Goal: Task Accomplishment & Management: Complete application form

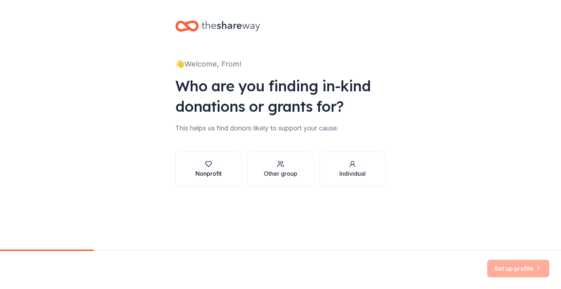
click at [213, 182] on button "Nonprofit" at bounding box center [208, 168] width 66 height 35
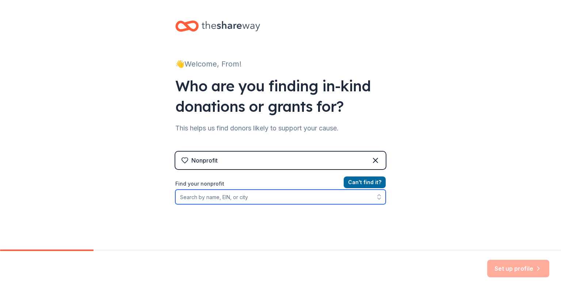
click at [262, 202] on input "Find your nonprofit" at bounding box center [280, 196] width 210 height 15
click at [214, 199] on input "from the groundup non" at bounding box center [280, 196] width 210 height 15
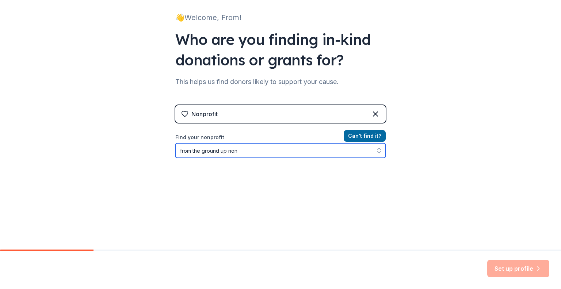
scroll to position [63, 0]
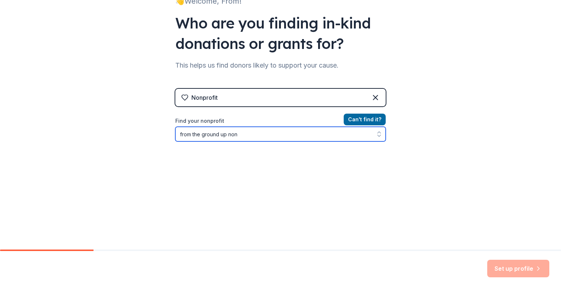
click at [252, 134] on input "from the ground up non" at bounding box center [280, 134] width 210 height 15
type input "from the ground up"
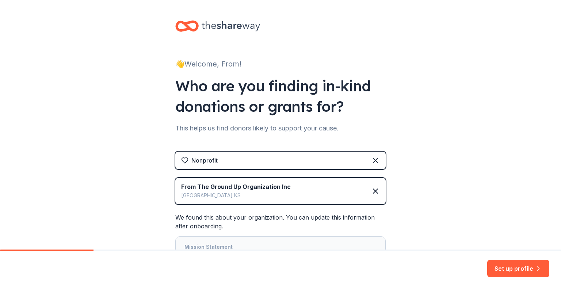
scroll to position [79, 0]
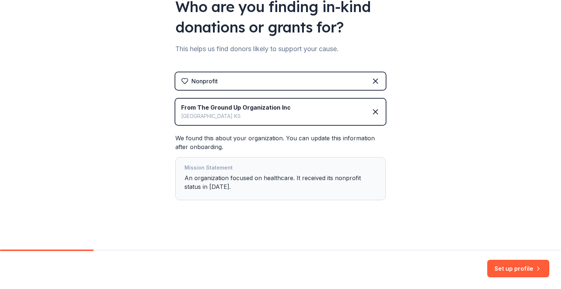
click at [257, 188] on div "Mission Statement An organization focused on healthcare. It received its nonpro…" at bounding box center [280, 178] width 192 height 31
click at [252, 176] on div "Mission Statement An organization focused on healthcare. It received its nonpro…" at bounding box center [280, 178] width 192 height 31
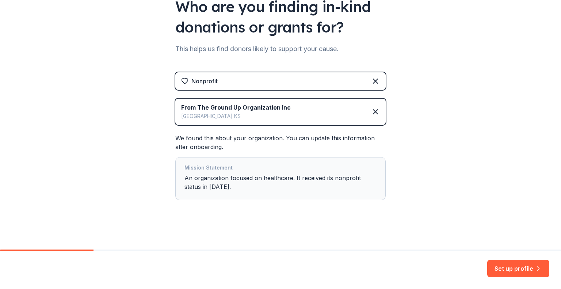
click at [304, 192] on div "Mission Statement An organization focused on healthcare. It received its nonpro…" at bounding box center [280, 178] width 192 height 31
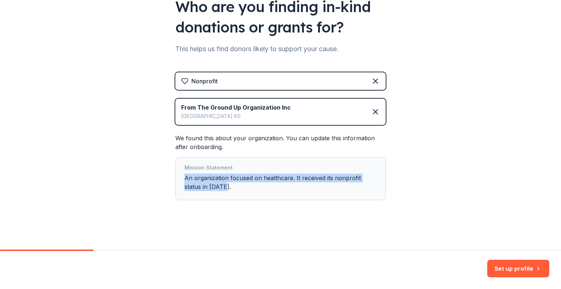
drag, startPoint x: 246, startPoint y: 188, endPoint x: 168, endPoint y: 178, distance: 78.5
click at [168, 178] on div "👋 Welcome, From! Who are you finding in-kind donations or grants for? This help…" at bounding box center [281, 85] width 234 height 329
click at [192, 207] on div "Nonprofit From The Ground Up Organization Inc [GEOGRAPHIC_DATA] KS We found thi…" at bounding box center [280, 143] width 210 height 142
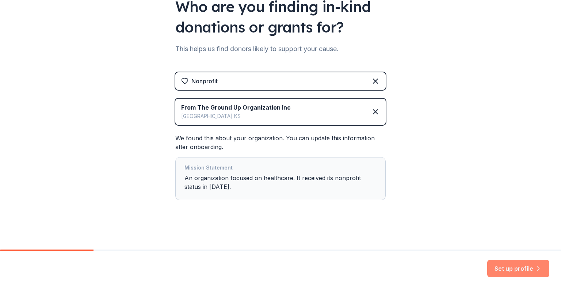
click at [525, 265] on button "Set up profile" at bounding box center [518, 269] width 62 height 18
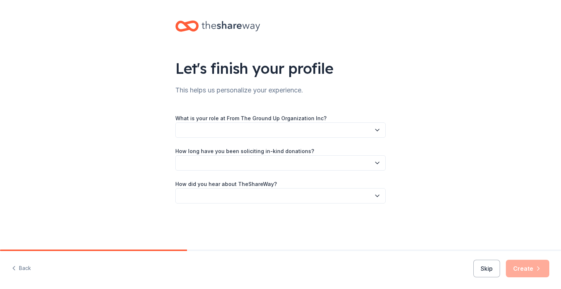
click at [319, 128] on button "button" at bounding box center [280, 129] width 210 height 15
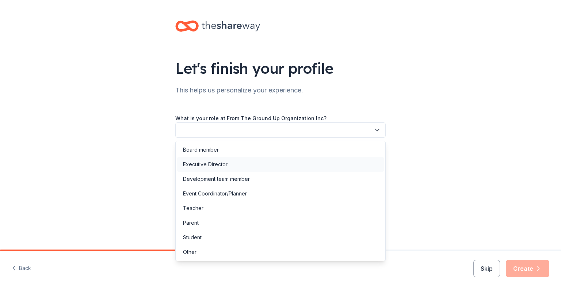
click at [242, 161] on div "Executive Director" at bounding box center [280, 164] width 207 height 15
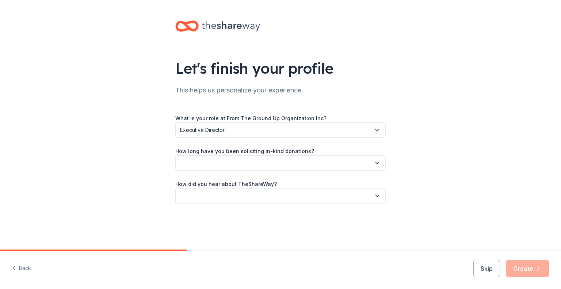
click at [278, 164] on button "button" at bounding box center [280, 162] width 210 height 15
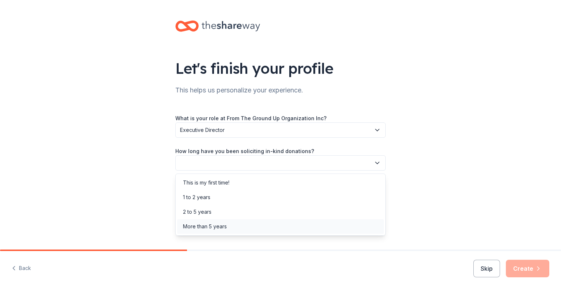
click at [239, 224] on div "More than 5 years" at bounding box center [280, 226] width 207 height 15
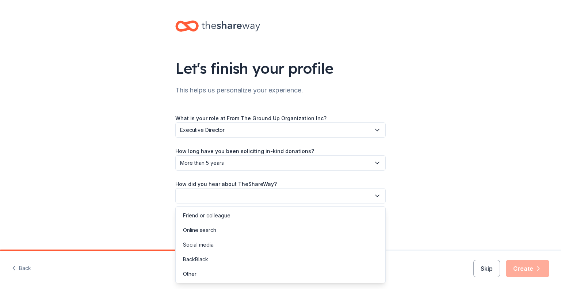
click at [268, 196] on button "button" at bounding box center [280, 195] width 210 height 15
click at [212, 231] on div "Online search" at bounding box center [199, 230] width 33 height 9
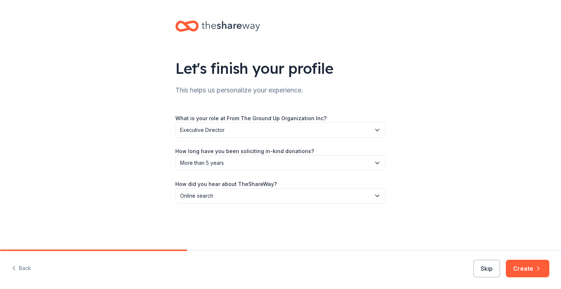
click at [523, 259] on div "Back Skip Create" at bounding box center [280, 270] width 561 height 38
click at [529, 262] on button "Create" at bounding box center [527, 269] width 43 height 18
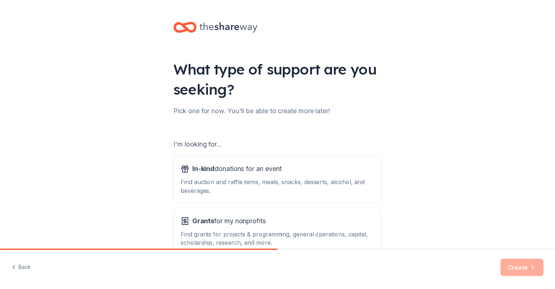
scroll to position [35, 0]
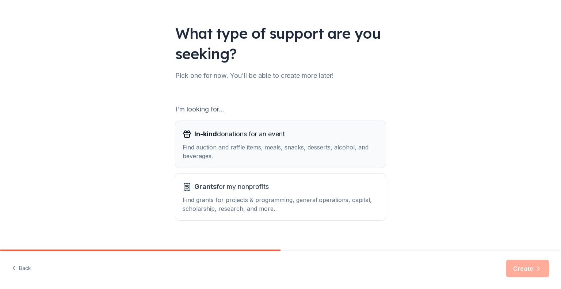
click at [321, 142] on div "In-kind donations for an event Find auction and raffle items, meals, snacks, de…" at bounding box center [281, 144] width 196 height 32
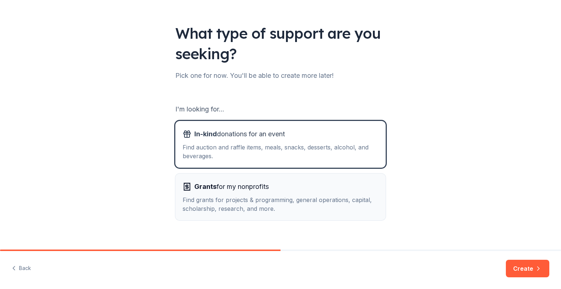
click at [317, 206] on div "Find grants for projects & programming, general operations, capital, scholarshi…" at bounding box center [281, 204] width 196 height 18
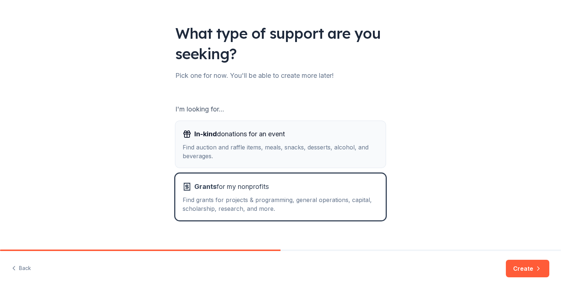
click at [335, 121] on button "In-kind donations for an event Find auction and raffle items, meals, snacks, de…" at bounding box center [280, 144] width 210 height 47
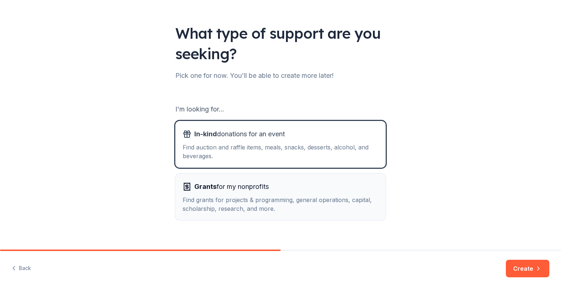
click at [340, 199] on div "Find grants for projects & programming, general operations, capital, scholarshi…" at bounding box center [281, 204] width 196 height 18
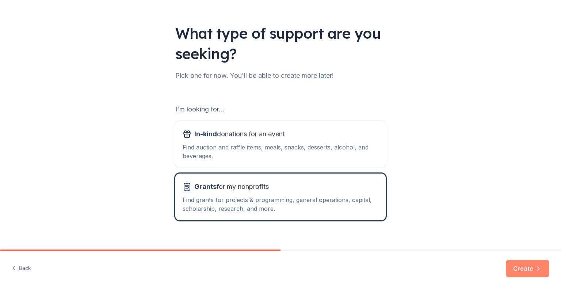
click at [524, 262] on button "Create" at bounding box center [527, 269] width 43 height 18
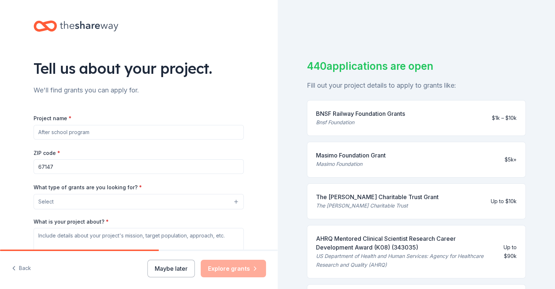
click at [124, 125] on input "Project name *" at bounding box center [139, 132] width 210 height 15
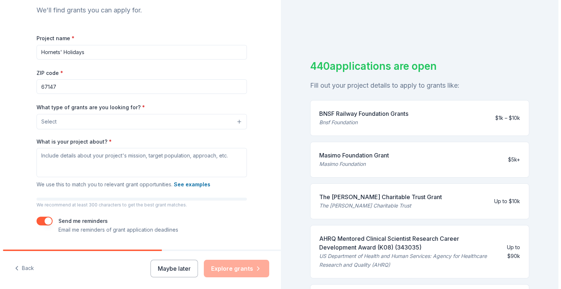
scroll to position [81, 0]
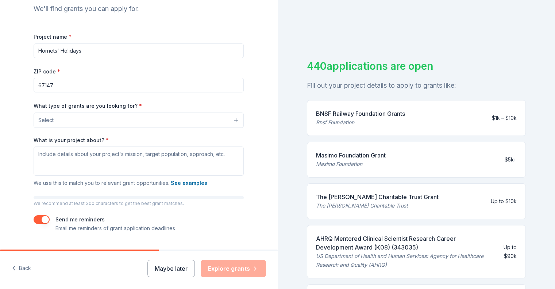
type input "Hornets' Holidays"
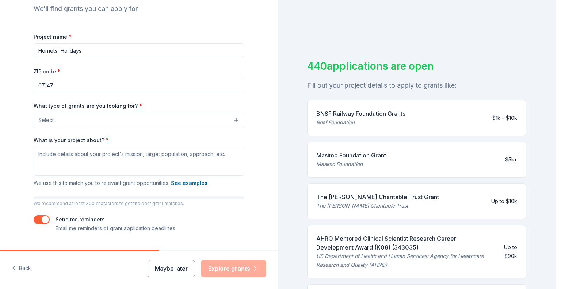
click at [129, 120] on button "Select" at bounding box center [139, 119] width 210 height 15
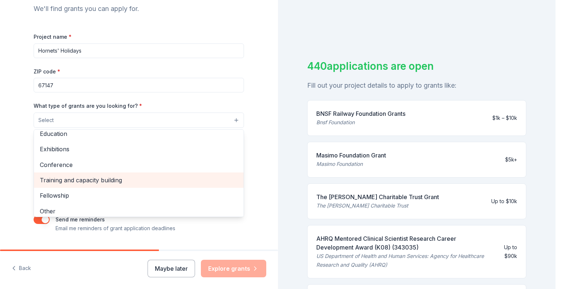
scroll to position [86, 0]
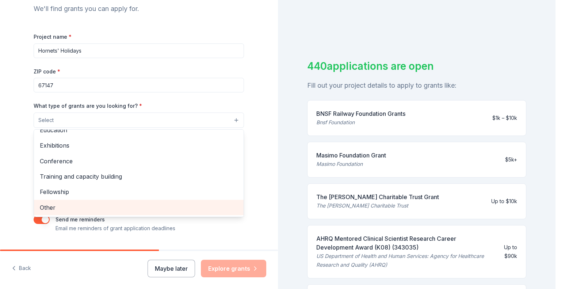
click at [86, 203] on span "Other" at bounding box center [139, 207] width 198 height 9
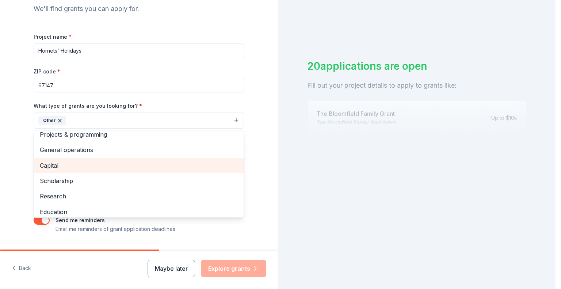
scroll to position [0, 0]
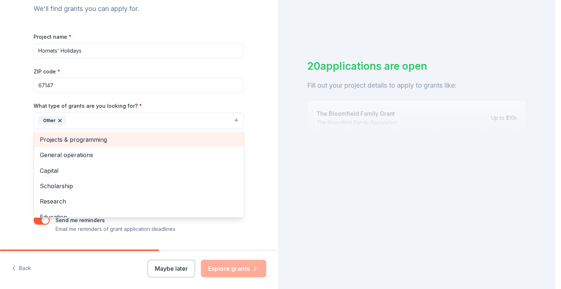
click at [99, 144] on div "Projects & programming" at bounding box center [139, 139] width 210 height 15
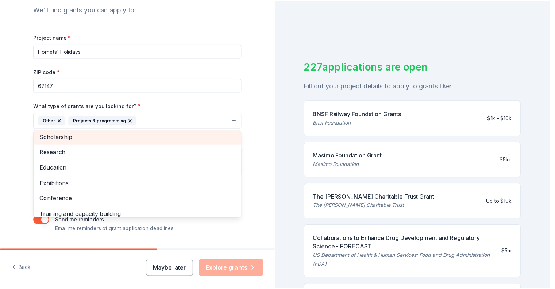
scroll to position [36, 0]
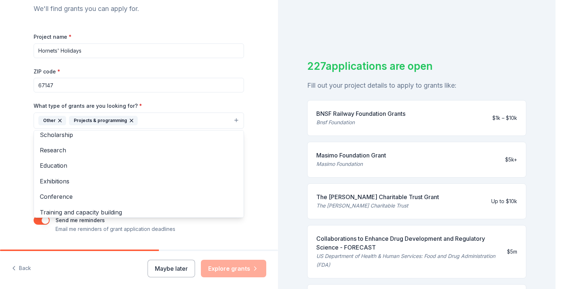
click at [22, 164] on div "Tell us about your project. We'll find grants you can apply for. Project name *…" at bounding box center [139, 94] width 234 height 350
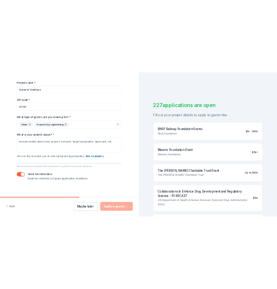
scroll to position [100, 0]
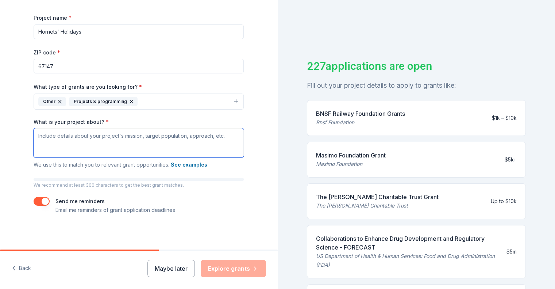
click at [80, 146] on textarea "What is your project about? *" at bounding box center [139, 142] width 210 height 29
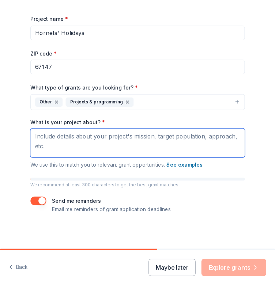
scroll to position [89, 0]
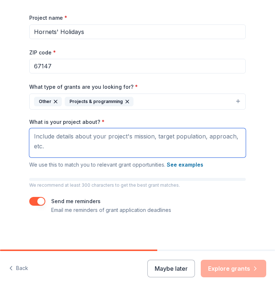
click at [96, 142] on textarea "What is your project about? *" at bounding box center [137, 142] width 216 height 29
paste textarea "Hornets’ Holidays ensures no child goes without at Christmas. We provide gifts,…"
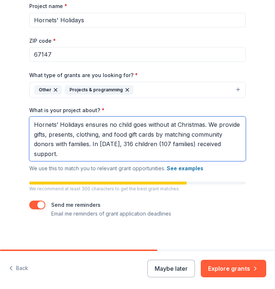
scroll to position [104, 0]
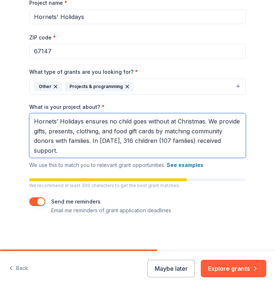
type textarea "Hornets’ Holidays ensures no child goes without at Christmas. We provide gifts,…"
click at [118, 135] on textarea "Hornets’ Holidays ensures no child goes without at Christmas. We provide gifts,…" at bounding box center [137, 135] width 216 height 45
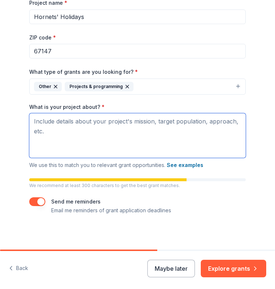
scroll to position [89, 0]
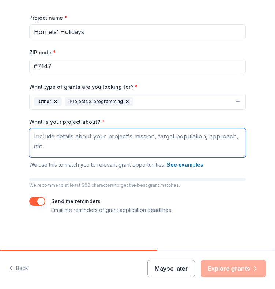
click at [102, 144] on textarea "What is your project about? *" at bounding box center [137, 142] width 216 height 29
paste textarea "Hornets’ Holidays brings hope at Christmas by matching donors with families in …"
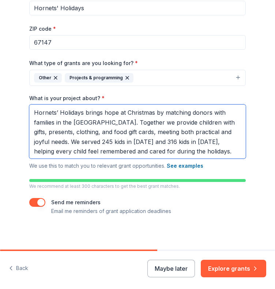
scroll to position [112, 0]
click at [53, 134] on textarea "Hornets’ Holidays brings hope at Christmas by matching donors with families in …" at bounding box center [137, 131] width 216 height 54
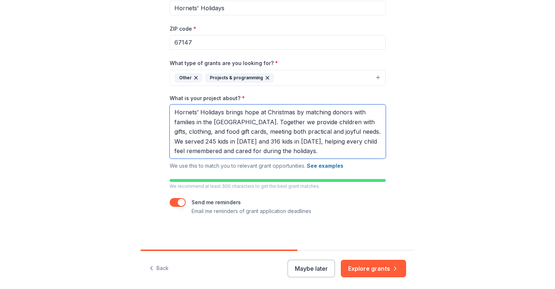
scroll to position [114, 0]
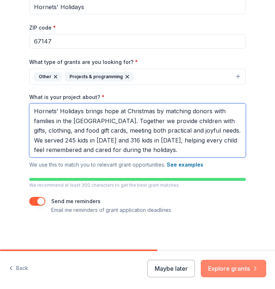
type textarea "Hornets’ Holidays brings hope at Christmas by matching donors with families in …"
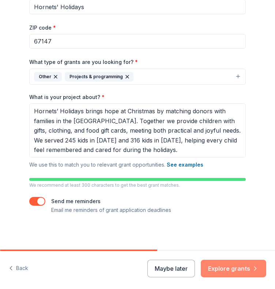
click at [220, 267] on button "Explore grants" at bounding box center [232, 269] width 65 height 18
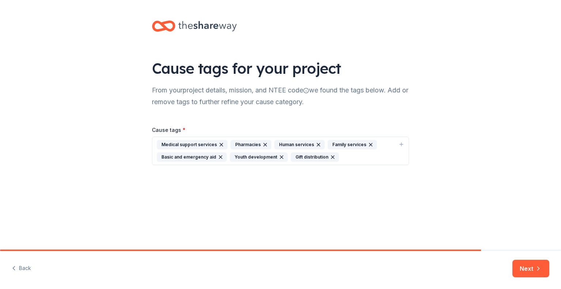
click at [262, 146] on icon "button" at bounding box center [265, 145] width 6 height 6
click at [218, 146] on icon "button" at bounding box center [221, 145] width 6 height 6
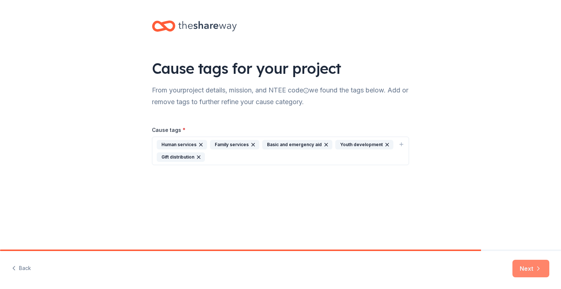
click at [530, 261] on button "Next" at bounding box center [530, 269] width 37 height 18
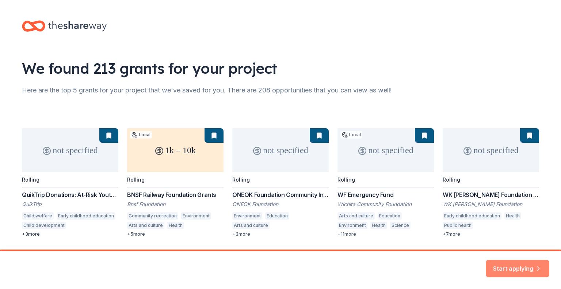
click at [533, 264] on button "Start applying" at bounding box center [517, 265] width 64 height 18
click at [92, 196] on div "not specified Rolling QuikTrip Donations: At-Risk Youth and Early Childhood Edu…" at bounding box center [280, 182] width 517 height 109
click at [77, 165] on div "not specified Rolling QuikTrip Donations: At-Risk Youth and Early Childhood Edu…" at bounding box center [280, 182] width 517 height 109
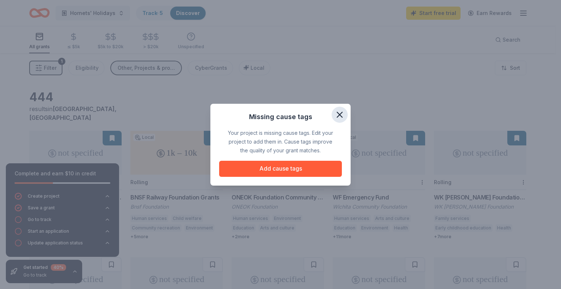
click at [334, 115] on button "button" at bounding box center [339, 115] width 16 height 16
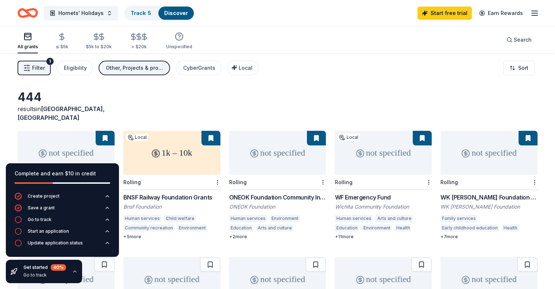
click at [12, 139] on div "444 results in [GEOGRAPHIC_DATA], [GEOGRAPHIC_DATA] not specified Rolling QuikT…" at bounding box center [277, 238] width 555 height 371
click at [73, 275] on div "Get started 40 % Go to track" at bounding box center [44, 271] width 76 height 23
click at [75, 272] on icon "button" at bounding box center [74, 270] width 3 height 1
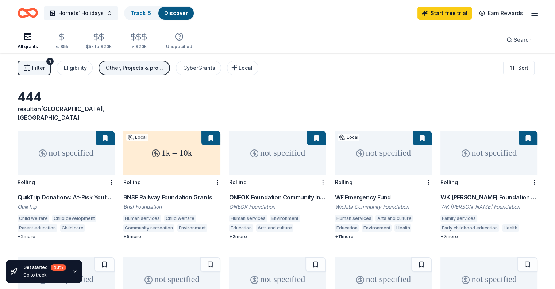
click at [78, 165] on div "not specified" at bounding box center [66, 153] width 97 height 44
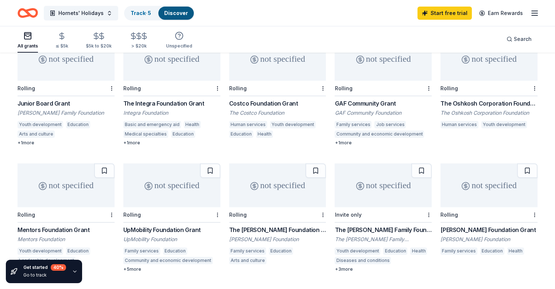
scroll to position [220, 0]
click at [391, 175] on div "not specified" at bounding box center [383, 185] width 97 height 44
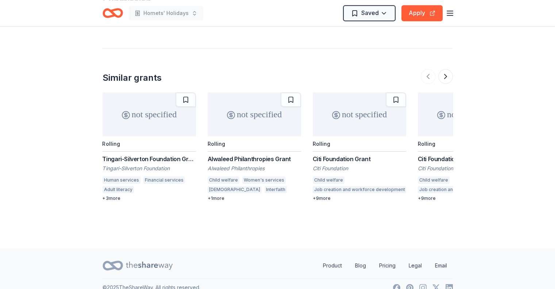
scroll to position [902, 0]
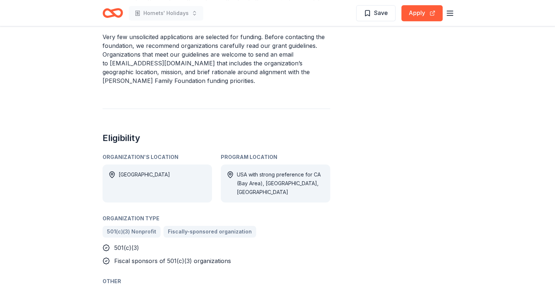
scroll to position [335, 0]
